Goal: Transaction & Acquisition: Subscribe to service/newsletter

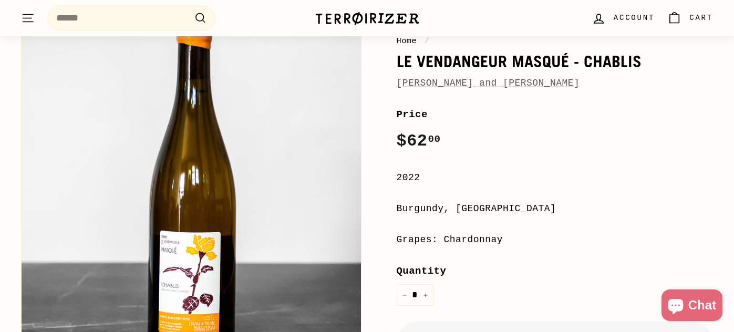
scroll to position [128, 0]
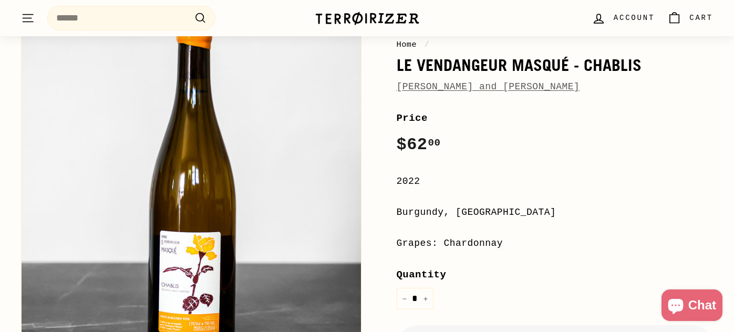
click at [433, 91] on link "Alice and Olivier De Moor" at bounding box center [488, 86] width 183 height 11
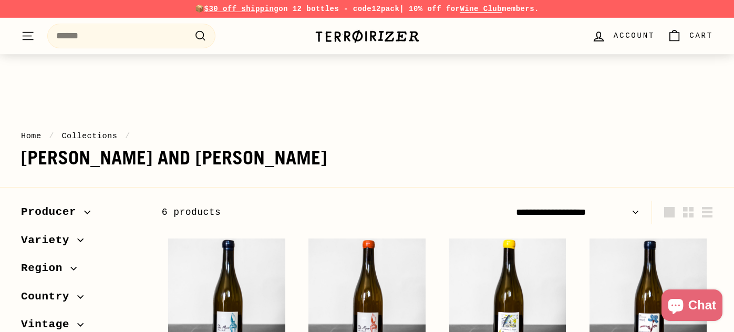
scroll to position [662, 0]
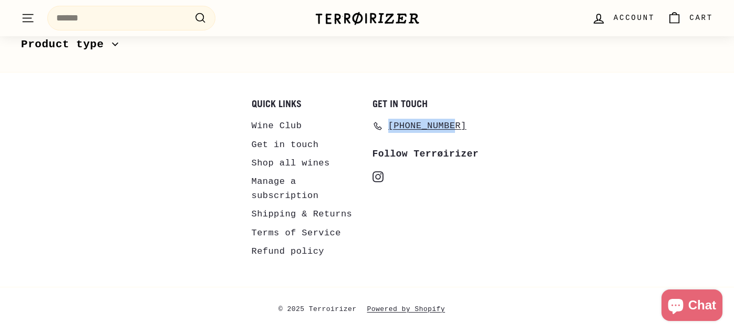
drag, startPoint x: 473, startPoint y: 134, endPoint x: 387, endPoint y: 130, distance: 85.2
click at [387, 130] on li "[PHONE_NUMBER]" at bounding box center [428, 126] width 110 height 19
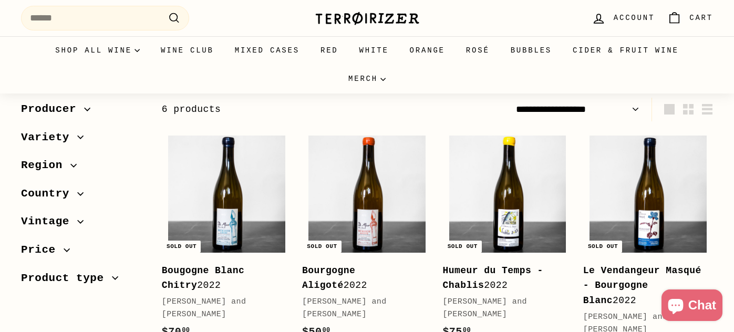
scroll to position [0, 0]
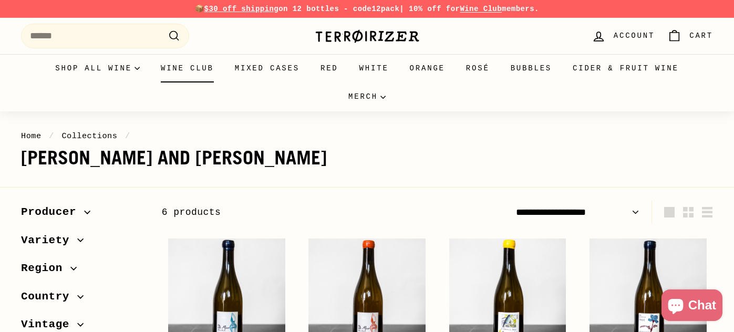
click at [175, 68] on link "Wine Club" at bounding box center [187, 68] width 74 height 28
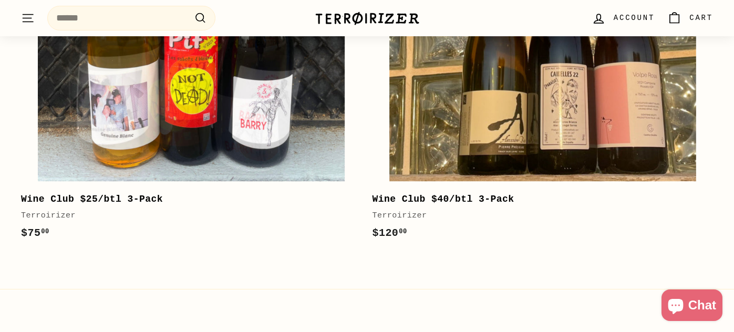
scroll to position [642, 0]
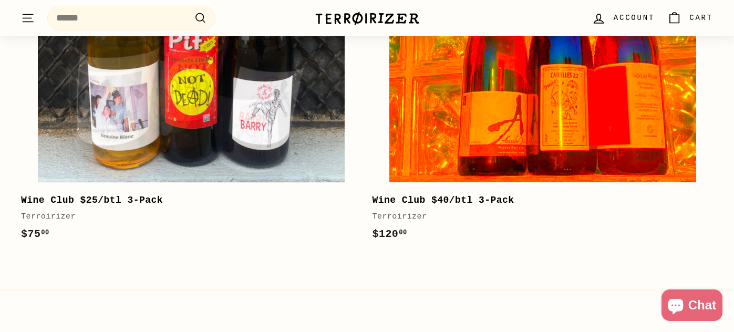
click at [423, 139] on img at bounding box center [543, 29] width 307 height 307
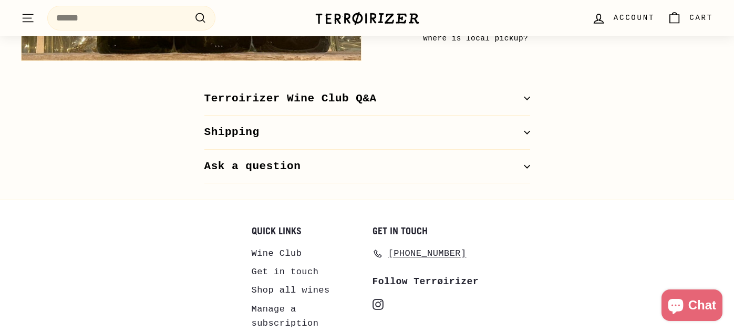
scroll to position [569, 0]
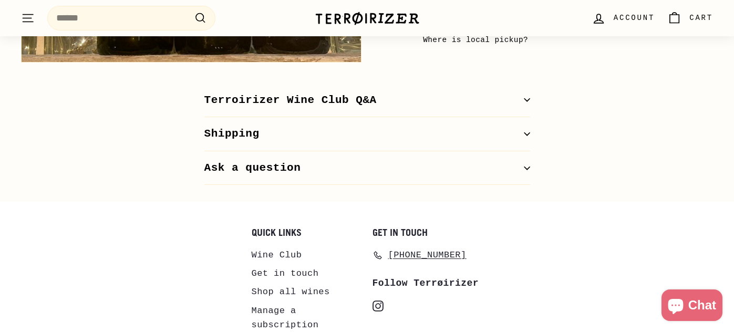
click at [348, 103] on button "Terroirizer Wine Club Q&A" at bounding box center [368, 101] width 326 height 34
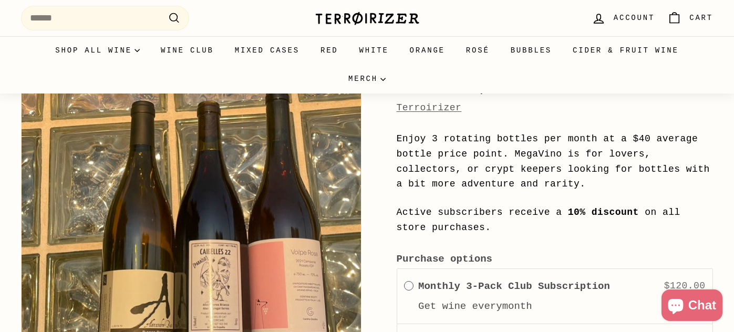
scroll to position [0, 0]
